Goal: Communication & Community: Answer question/provide support

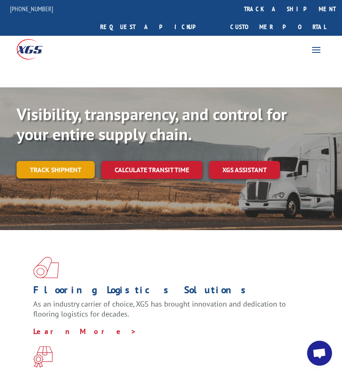
click at [54, 161] on link "Track shipment" at bounding box center [56, 169] width 78 height 17
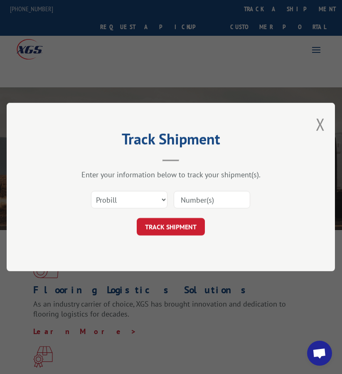
drag, startPoint x: 196, startPoint y: 206, endPoint x: 187, endPoint y: 205, distance: 8.8
click at [196, 206] on input at bounding box center [212, 199] width 77 height 17
paste input "FPX00327552"
type input "FPX00327552"
click at [139, 199] on select "Select category... Probill BOL PO" at bounding box center [129, 199] width 77 height 17
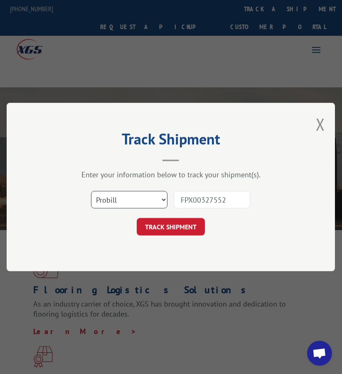
select select "bol"
click at [91, 191] on select "Select category... Probill BOL PO" at bounding box center [129, 199] width 77 height 17
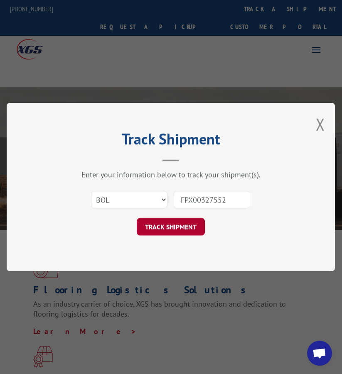
click at [156, 234] on button "TRACK SHIPMENT" at bounding box center [171, 226] width 68 height 17
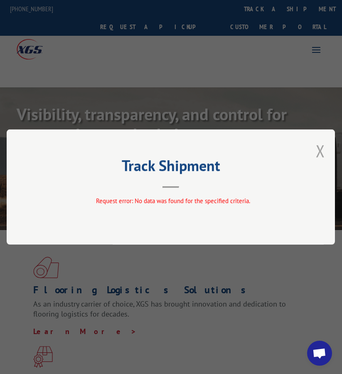
click at [325, 150] on button "Close modal" at bounding box center [320, 151] width 9 height 22
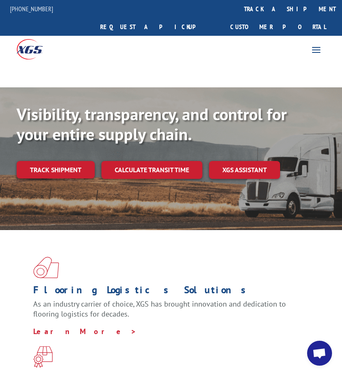
drag, startPoint x: 52, startPoint y: 152, endPoint x: 78, endPoint y: 150, distance: 25.5
click at [52, 161] on link "Track shipment" at bounding box center [56, 169] width 78 height 17
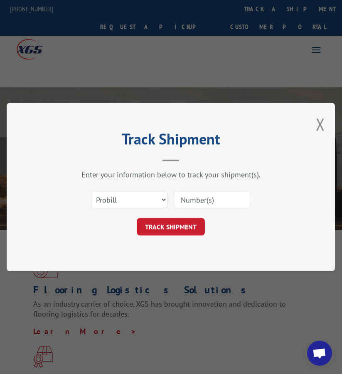
drag, startPoint x: 209, startPoint y: 198, endPoint x: 170, endPoint y: 201, distance: 39.3
click at [209, 198] on input at bounding box center [212, 199] width 77 height 17
paste input "FPX00327557"
type input "FPX00327557"
drag, startPoint x: 126, startPoint y: 198, endPoint x: 128, endPoint y: 207, distance: 9.8
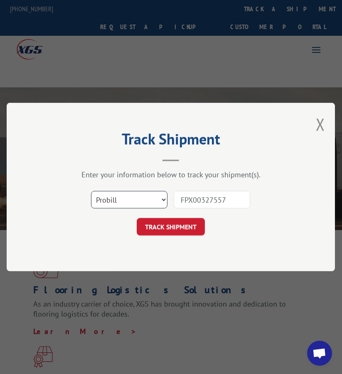
click at [126, 198] on select "Select category... Probill BOL PO" at bounding box center [129, 199] width 77 height 17
select select "bol"
click at [91, 191] on select "Select category... Probill BOL PO" at bounding box center [129, 199] width 77 height 17
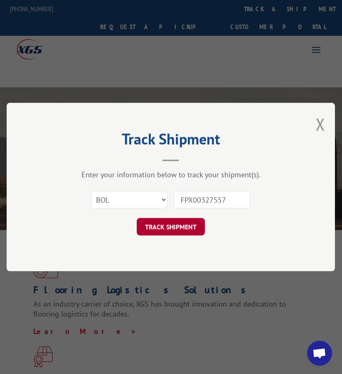
click at [164, 228] on button "TRACK SHIPMENT" at bounding box center [171, 226] width 68 height 17
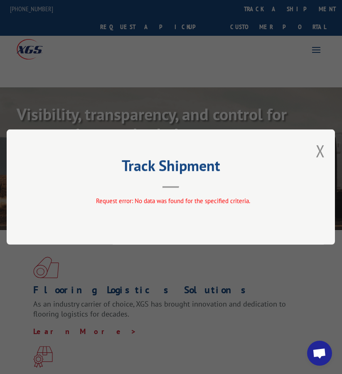
click at [327, 144] on div "Track Shipment Request error: No data was found for the specified criteria." at bounding box center [171, 186] width 329 height 115
click at [325, 144] on button "Close modal" at bounding box center [320, 151] width 9 height 22
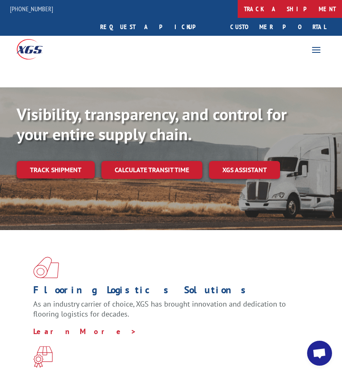
click at [238, 13] on link "track a shipment" at bounding box center [290, 9] width 104 height 18
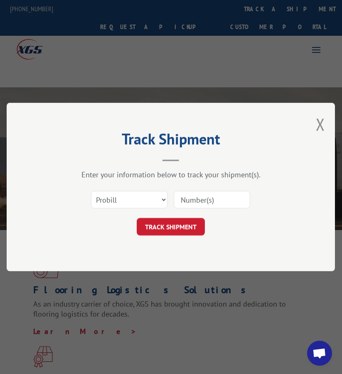
drag, startPoint x: 214, startPoint y: 200, endPoint x: 172, endPoint y: 193, distance: 42.2
click at [214, 200] on input at bounding box center [212, 199] width 77 height 17
paste input "FPX00327957"
type input "FPX00327957"
click at [146, 197] on select "Select category... Probill BOL PO" at bounding box center [129, 199] width 77 height 17
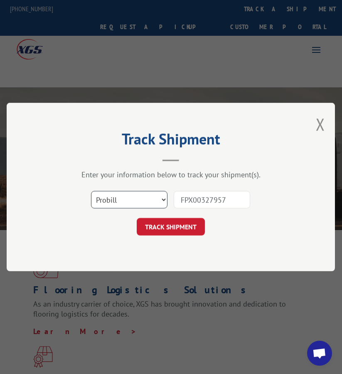
select select "bol"
click at [91, 191] on select "Select category... Probill BOL PO" at bounding box center [129, 199] width 77 height 17
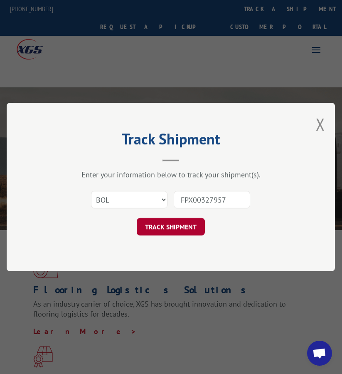
click at [170, 226] on button "TRACK SHIPMENT" at bounding box center [171, 226] width 68 height 17
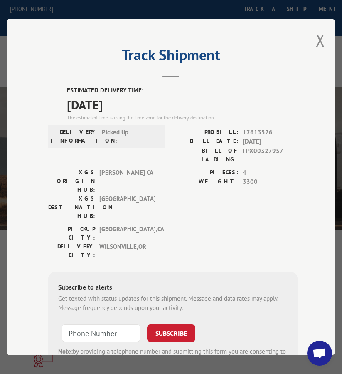
click at [257, 130] on span "17613526" at bounding box center [270, 133] width 55 height 10
copy span "17613526"
drag, startPoint x: 303, startPoint y: 45, endPoint x: 311, endPoint y: 41, distance: 9.3
click at [303, 45] on div "Track Shipment ESTIMATED DELIVERY TIME: [DATE] The estimated time is using the …" at bounding box center [171, 187] width 329 height 337
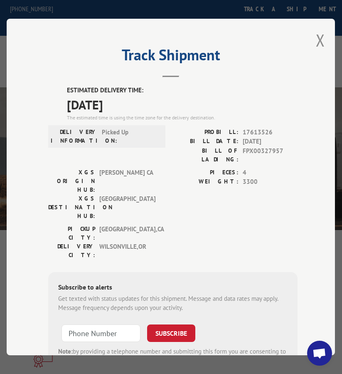
click at [312, 41] on div "Track Shipment ESTIMATED DELIVERY TIME: [DATE] The estimated time is using the …" at bounding box center [171, 187] width 329 height 337
click at [321, 37] on button "Close modal" at bounding box center [320, 40] width 9 height 22
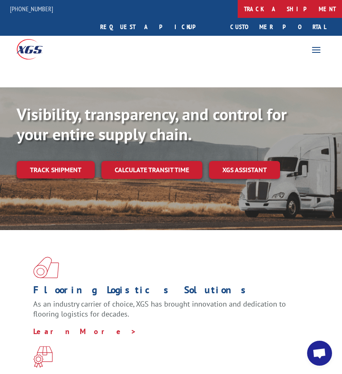
click at [238, 10] on link "track a shipment" at bounding box center [290, 9] width 104 height 18
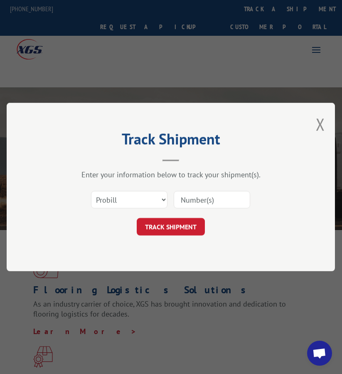
click at [188, 194] on input at bounding box center [212, 199] width 77 height 17
paste input "FPX00327963"
type input "FPX00327963"
click at [146, 204] on select "Select category... Probill BOL PO" at bounding box center [129, 199] width 77 height 17
select select "bol"
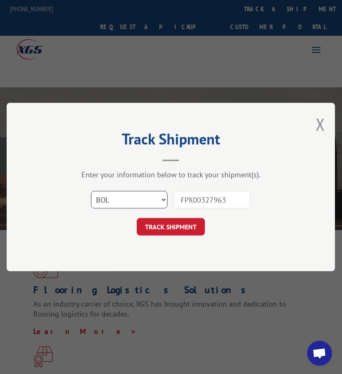
click at [91, 191] on select "Select category... Probill BOL PO" at bounding box center [129, 199] width 77 height 17
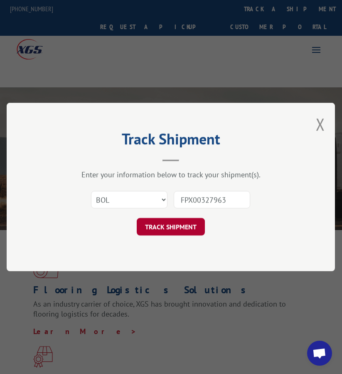
click at [181, 233] on button "TRACK SHIPMENT" at bounding box center [171, 226] width 68 height 17
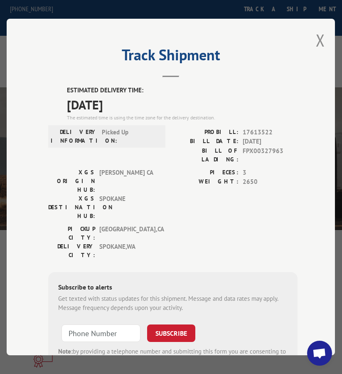
click at [254, 129] on span "17613522" at bounding box center [270, 133] width 55 height 10
copy span "17613522"
click at [325, 33] on div "Track Shipment ESTIMATED DELIVERY TIME: [DATE] The estimated time is using the …" at bounding box center [171, 187] width 329 height 337
click at [318, 40] on button "Close modal" at bounding box center [320, 40] width 9 height 22
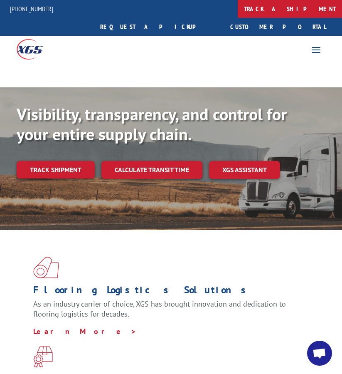
click at [238, 12] on link "track a shipment" at bounding box center [290, 9] width 104 height 18
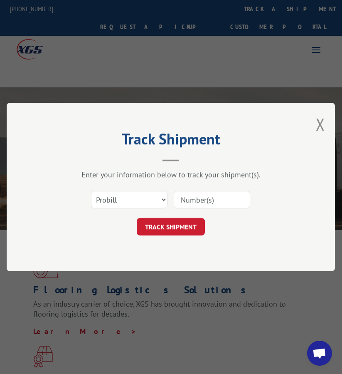
click at [189, 195] on input at bounding box center [212, 199] width 77 height 17
paste input "FPX00328113"
type input "FPX00328113"
click at [145, 200] on select "Select category... Probill BOL PO" at bounding box center [129, 199] width 77 height 17
select select "bol"
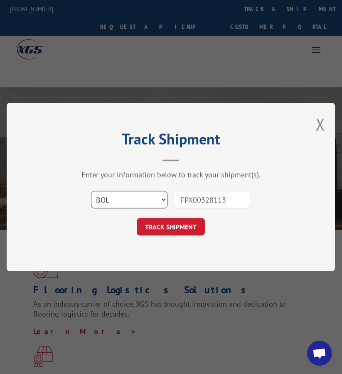
click at [91, 191] on select "Select category... Probill BOL PO" at bounding box center [129, 199] width 77 height 17
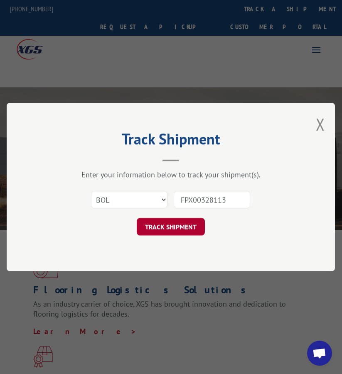
click at [147, 229] on button "TRACK SHIPMENT" at bounding box center [171, 226] width 68 height 17
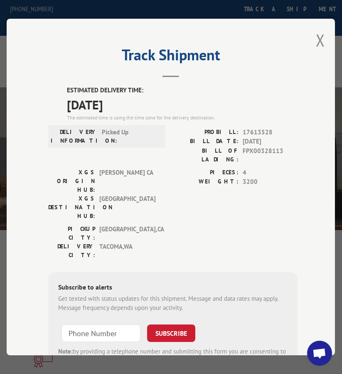
click at [255, 128] on span "17613528" at bounding box center [270, 133] width 55 height 10
copy span "17613528"
drag, startPoint x: 318, startPoint y: 31, endPoint x: 298, endPoint y: 29, distance: 19.6
click at [318, 31] on button "Close modal" at bounding box center [320, 40] width 9 height 22
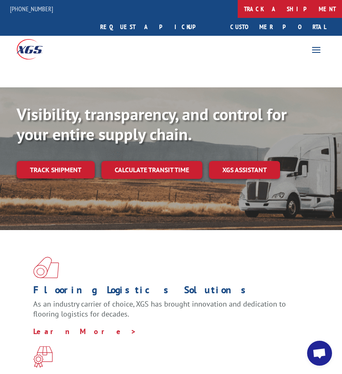
click at [238, 12] on link "track a shipment" at bounding box center [290, 9] width 104 height 18
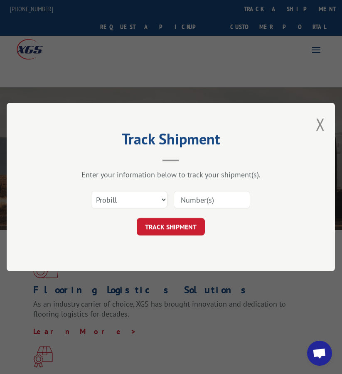
click at [218, 198] on input at bounding box center [212, 199] width 77 height 17
paste input "FPX00328149"
type input "FPX00328149"
click at [147, 201] on select "Select category... Probill BOL PO" at bounding box center [129, 199] width 77 height 17
select select "bol"
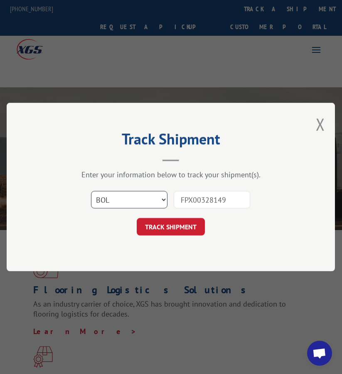
click at [91, 191] on select "Select category... Probill BOL PO" at bounding box center [129, 199] width 77 height 17
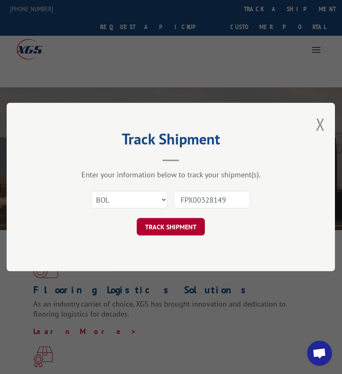
click at [189, 224] on button "TRACK SHIPMENT" at bounding box center [171, 226] width 68 height 17
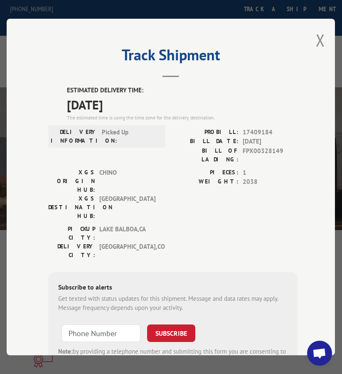
click at [257, 132] on span "17409184" at bounding box center [270, 133] width 55 height 10
copy span "17409184"
click at [325, 28] on div "Track Shipment ESTIMATED DELIVERY TIME: [DATE] The estimated time is using the …" at bounding box center [171, 187] width 329 height 337
click at [319, 32] on button "Close modal" at bounding box center [320, 40] width 9 height 22
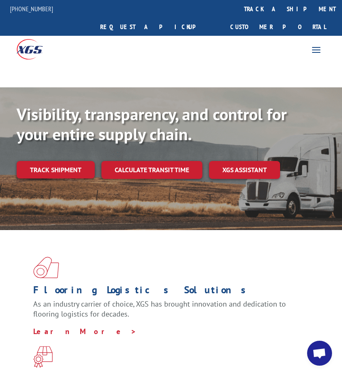
click at [321, 361] on span "Open chat" at bounding box center [320, 353] width 25 height 25
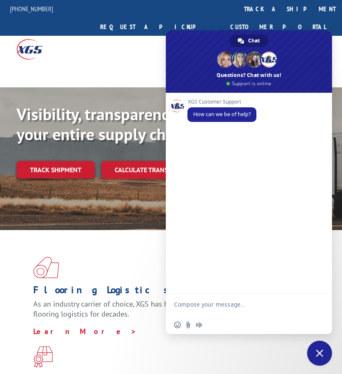
click at [213, 298] on form at bounding box center [239, 306] width 131 height 24
click at [217, 300] on form at bounding box center [239, 306] width 131 height 24
click at [221, 307] on textarea "Compose your message..." at bounding box center [239, 308] width 131 height 15
paste textarea "Good morning i just need to know if these shipments were picked up"
type textarea "Good morning i just need to know if these shipments were picked up"
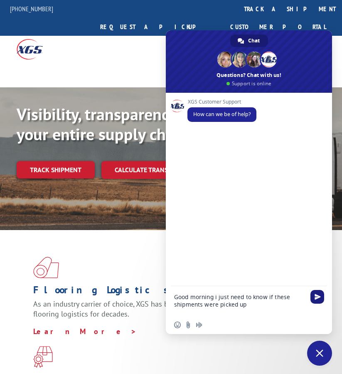
click at [318, 297] on span "Send" at bounding box center [318, 297] width 6 height 6
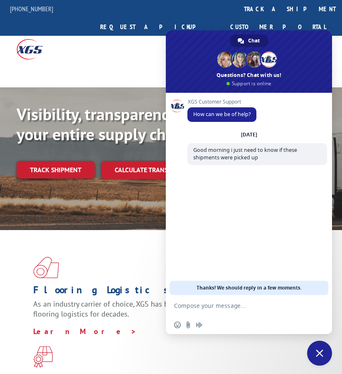
click at [213, 308] on textarea "Compose your message..." at bounding box center [239, 305] width 131 height 7
paste textarea "PU00065545 FPX00327557 i dont have the PU# for this one"
type textarea "PU00065545 FPX00327557 i dont have the PU# for this one"
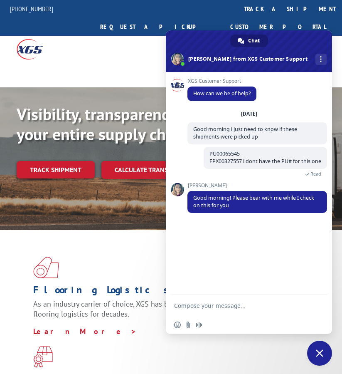
click at [244, 305] on textarea "Compose your message..." at bounding box center [239, 305] width 131 height 7
type textarea "thanks!!"
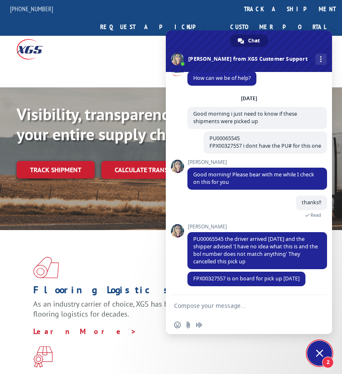
scroll to position [16, 0]
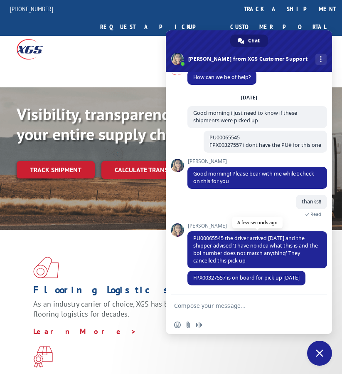
drag, startPoint x: 226, startPoint y: 238, endPoint x: 291, endPoint y: 260, distance: 69.3
click at [291, 260] on span "PU00065545 the driver arrived [DATE] and the shipper advised 'I have no idea wh…" at bounding box center [258, 249] width 140 height 37
copy span "the driver arrived [DATE] and the shipper advised 'I have no idea what this is …"
click at [228, 309] on textarea "Compose your message..." at bounding box center [239, 305] width 131 height 7
paste textarea "thank you very much for your help, have a good day."
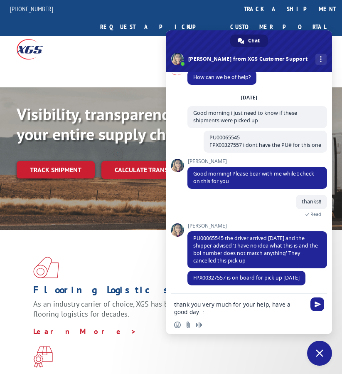
type textarea "thank you very much for your help, have a good day. :)"
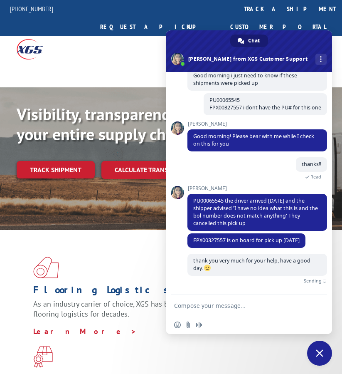
scroll to position [44, 0]
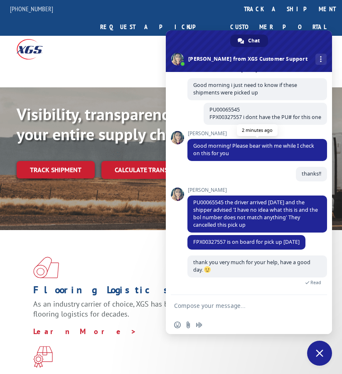
click at [261, 156] on span "Good morning! Please bear with me while I check on this for you" at bounding box center [258, 150] width 140 height 22
click at [269, 167] on div "thanks!! 2 minutes ago" at bounding box center [258, 177] width 140 height 20
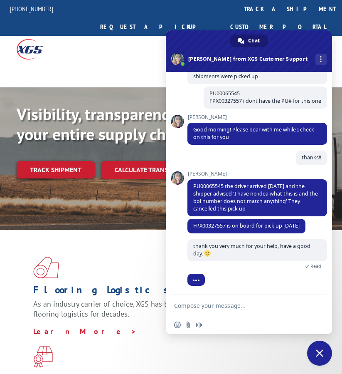
click at [217, 262] on span "Read" at bounding box center [258, 265] width 140 height 8
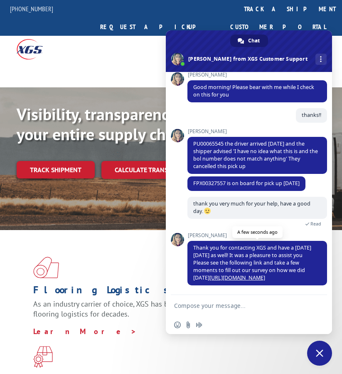
scroll to position [103, 0]
click at [313, 360] on span "Close chat" at bounding box center [320, 353] width 25 height 25
